Goal: Task Accomplishment & Management: Complete application form

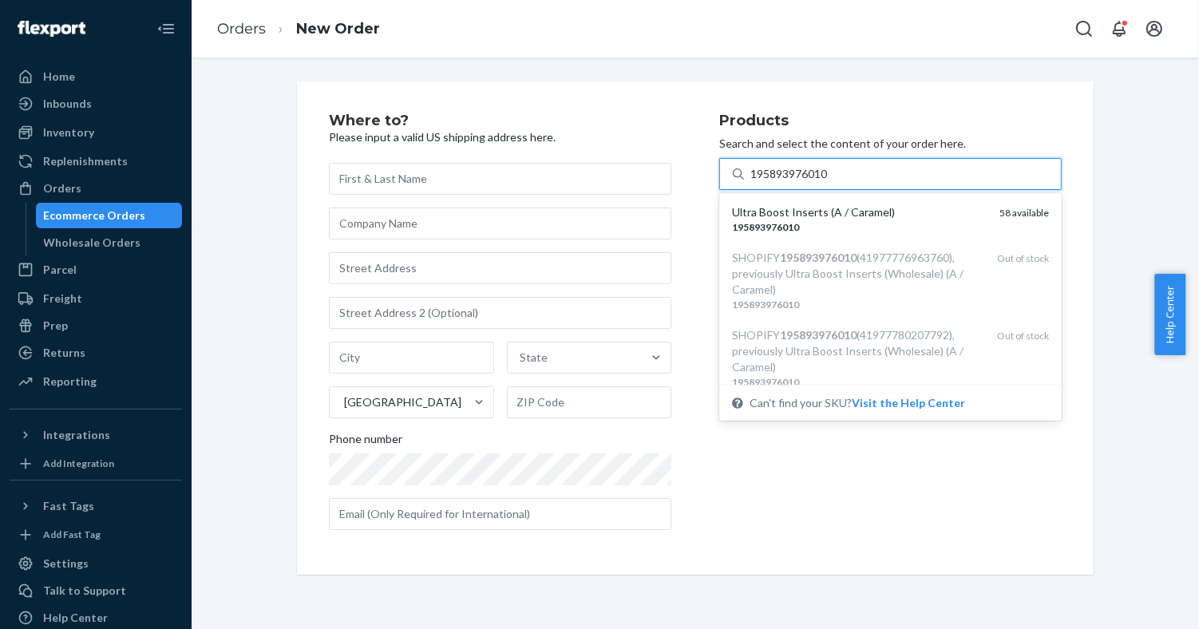
type input "195893976010"
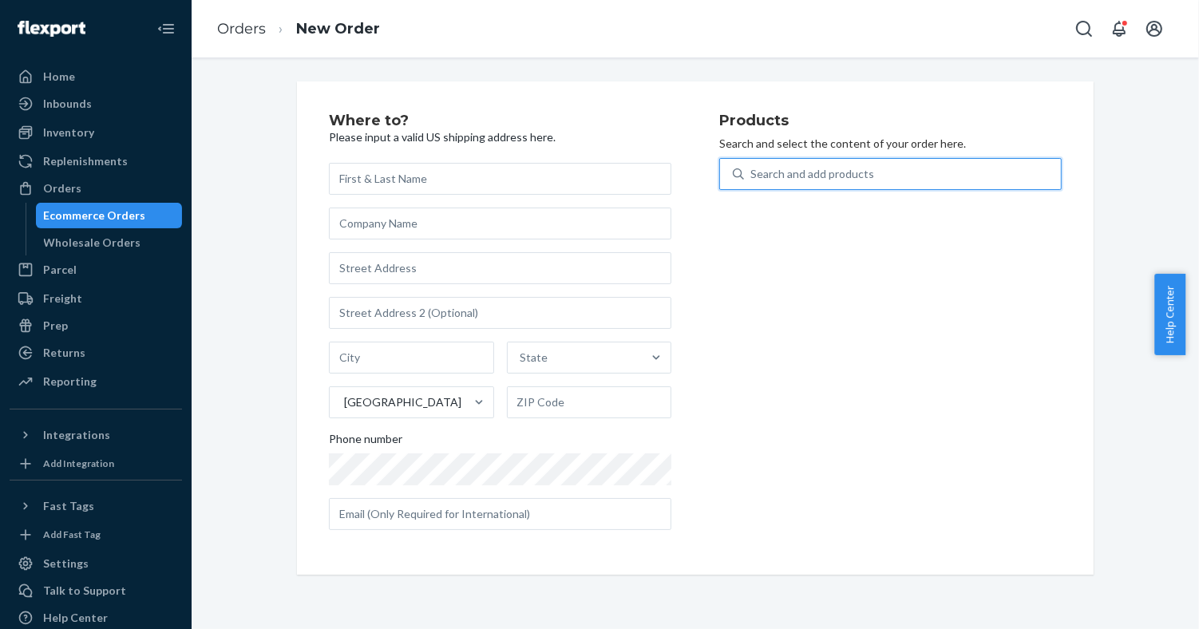
paste input "195893019106"
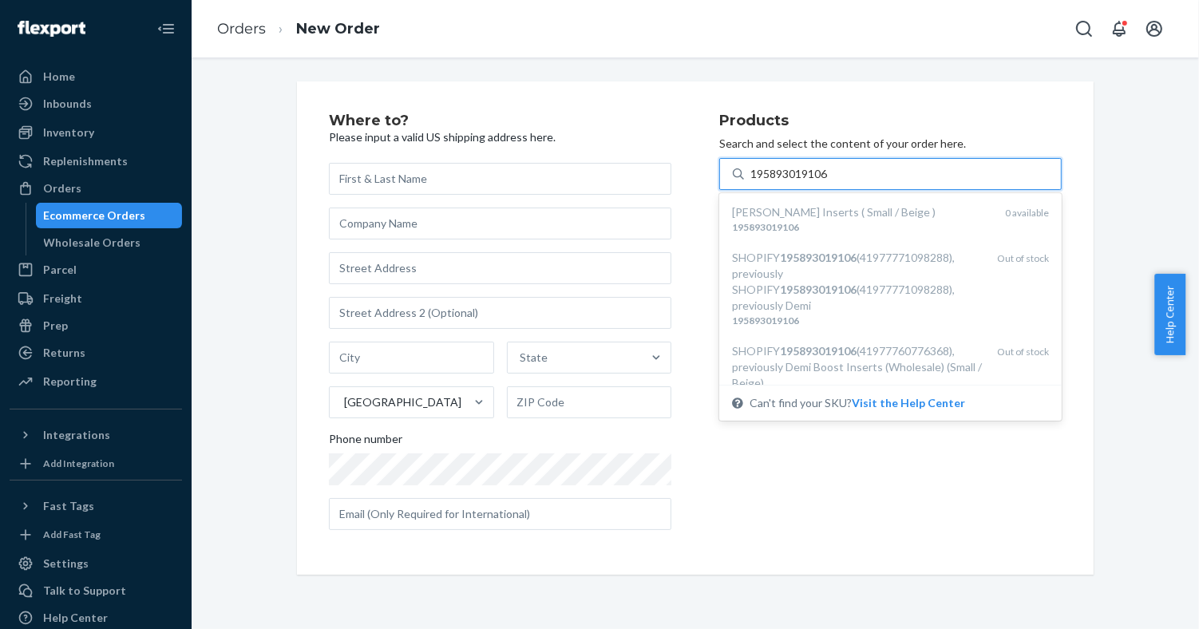
type input "195893019106"
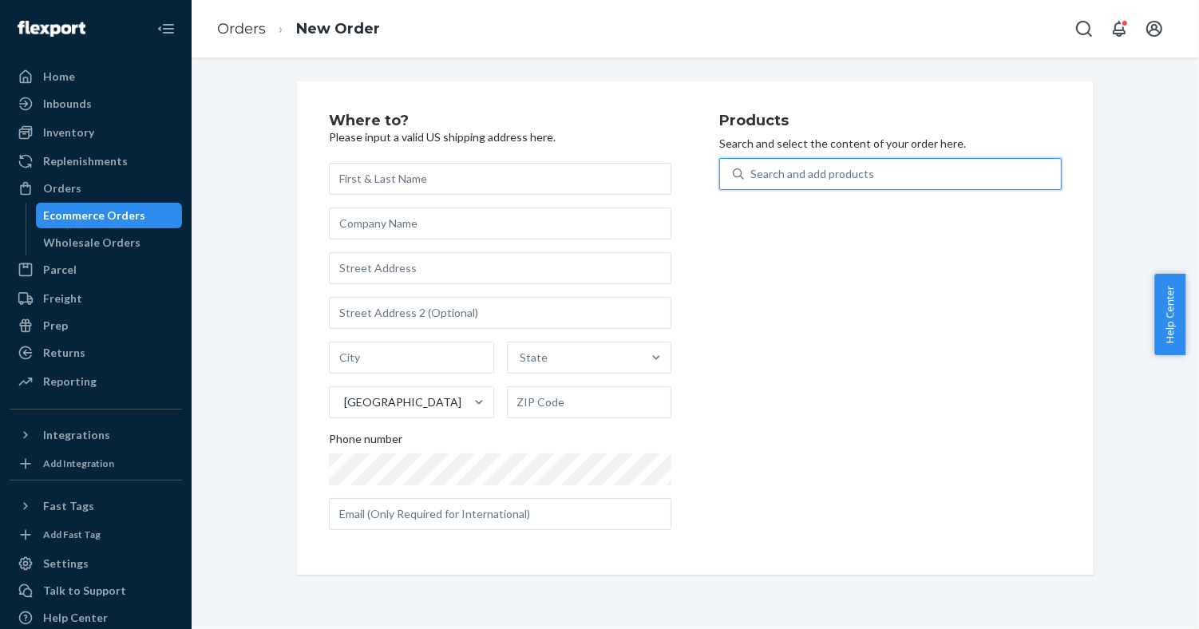
paste input "810114040508"
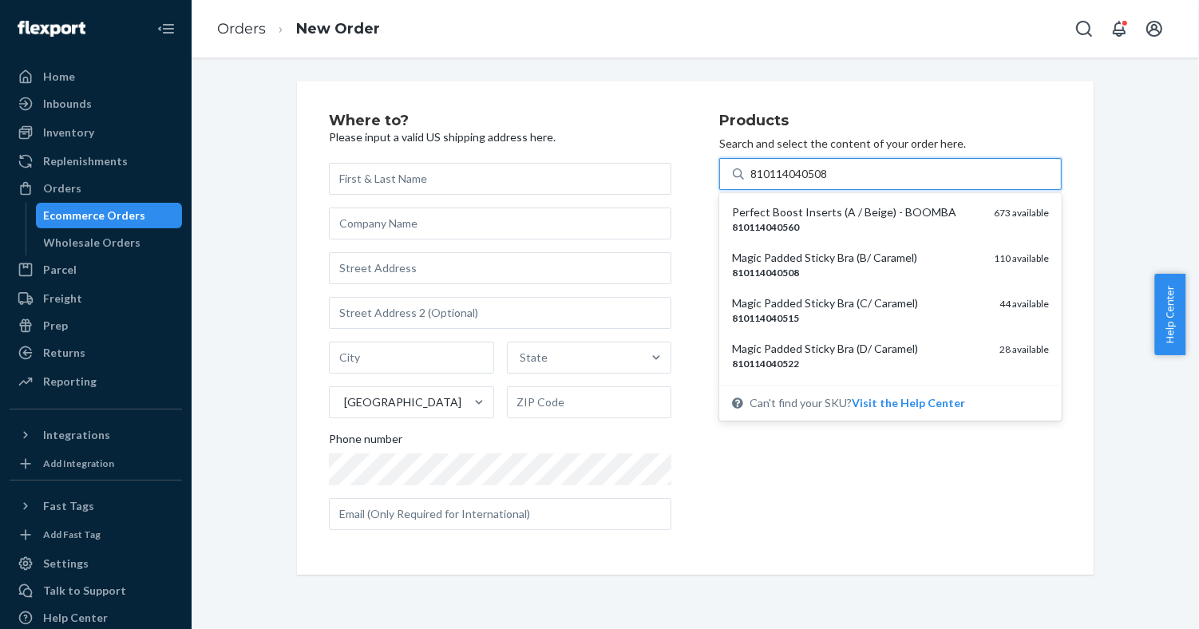
type input "810114040508"
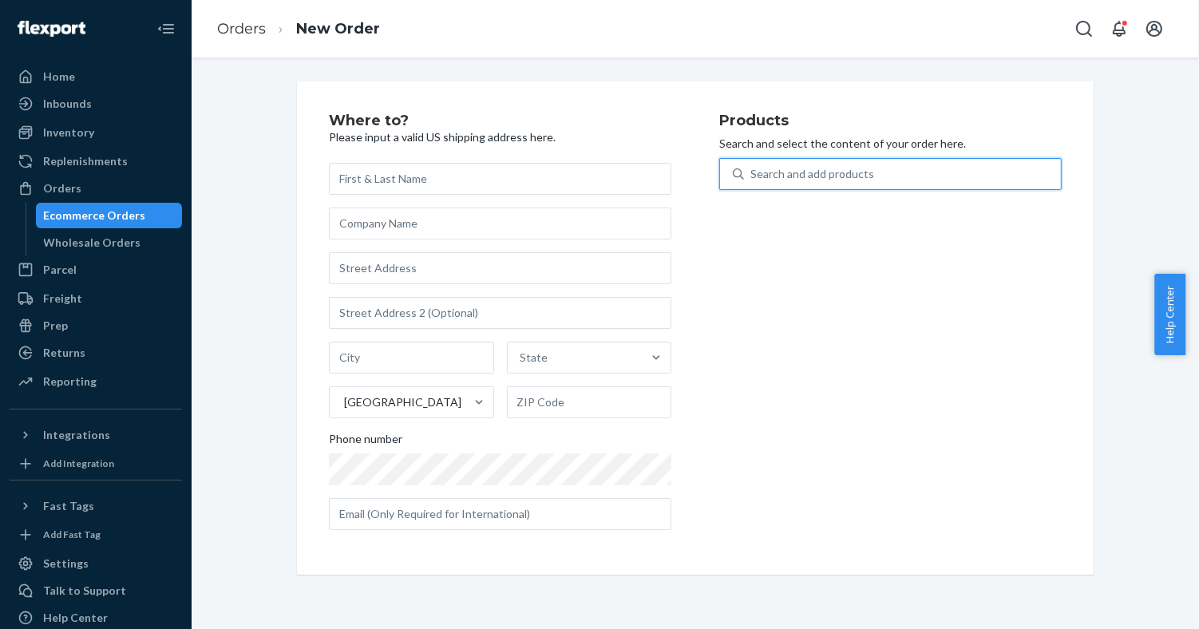
paste input "195893019106"
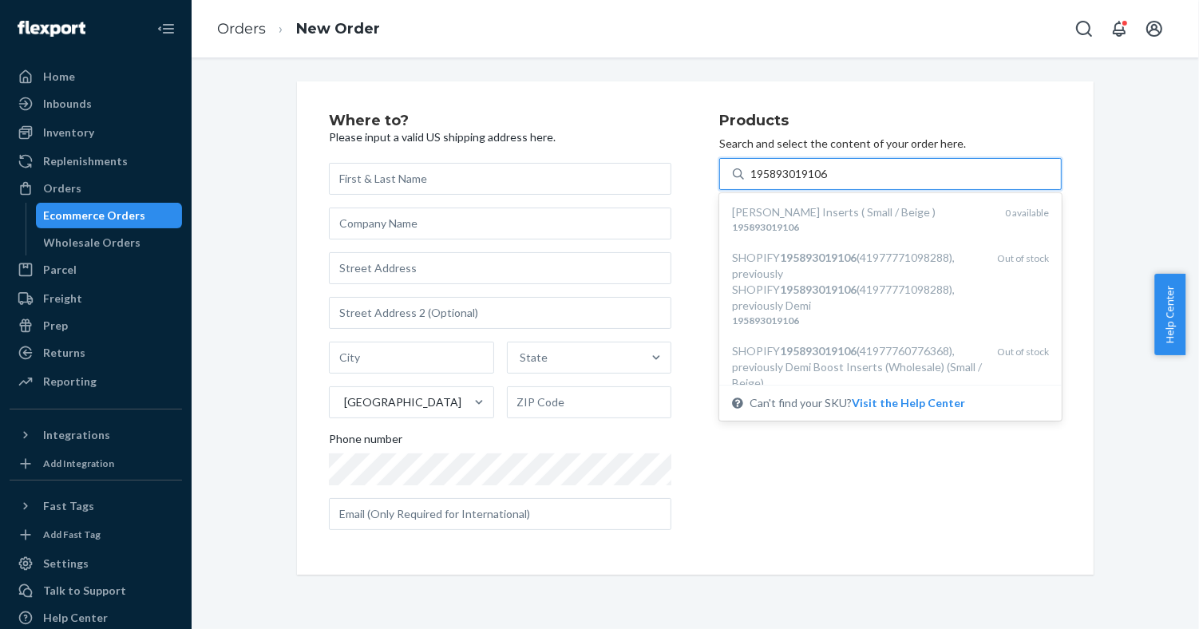
type input "195893019106"
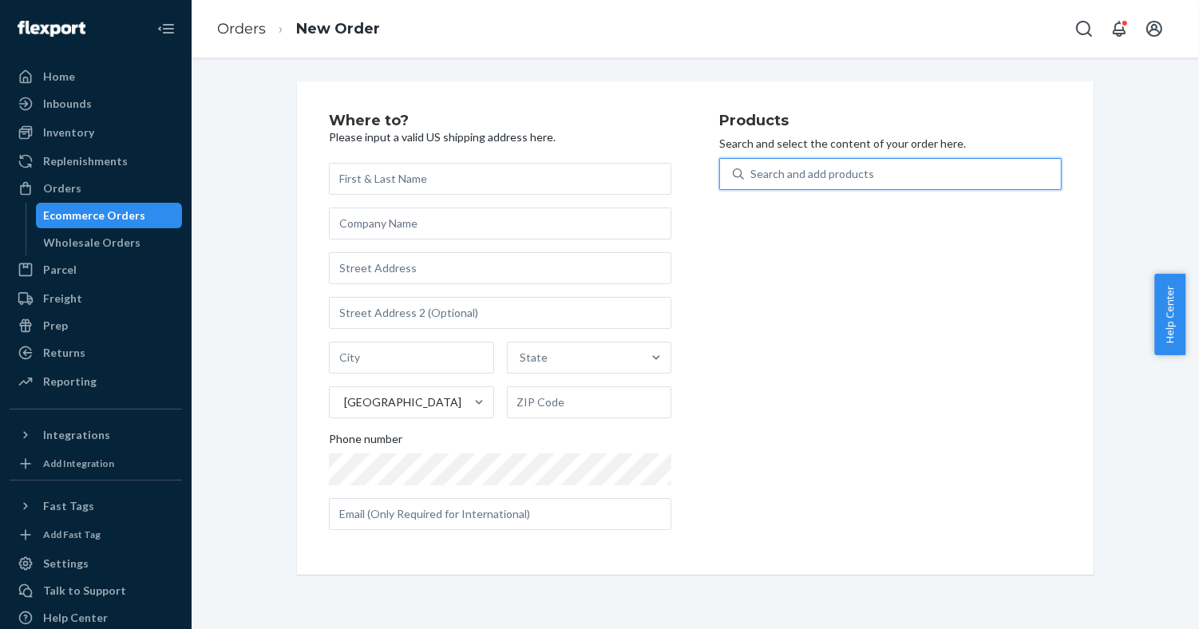
paste input "195893758739"
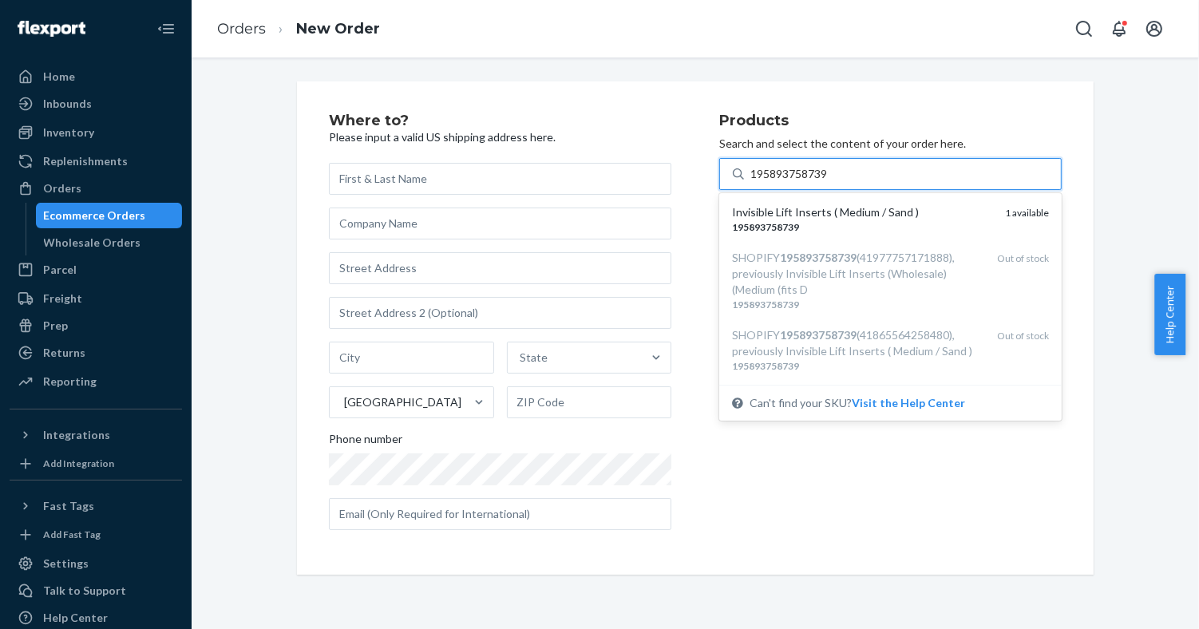
type input "195893758739"
